Goal: Task Accomplishment & Management: Use online tool/utility

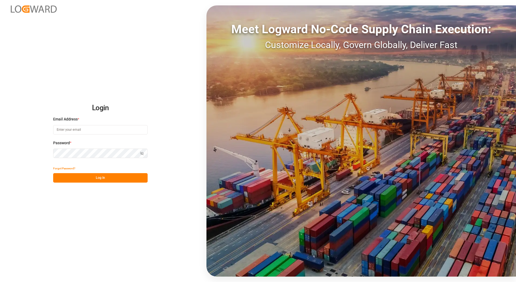
type input "franziska.ciezki@melitta.de"
click at [124, 182] on button "Log In" at bounding box center [100, 177] width 94 height 9
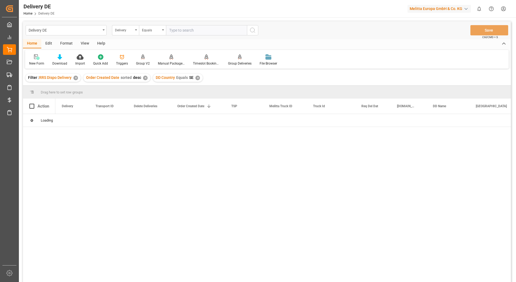
click at [76, 77] on div "✕" at bounding box center [75, 78] width 5 height 5
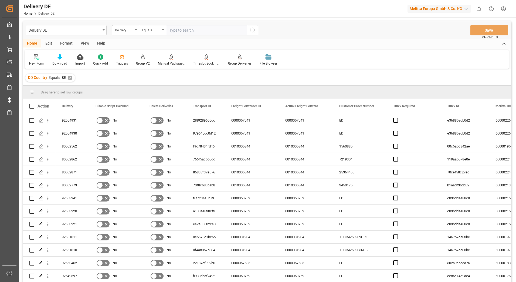
click at [221, 29] on input "text" at bounding box center [206, 30] width 81 height 10
type input "92554950"
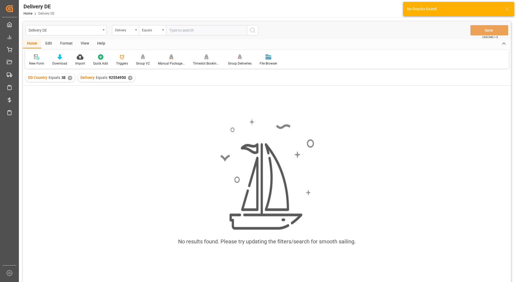
click at [69, 78] on div "✕" at bounding box center [70, 78] width 5 height 5
